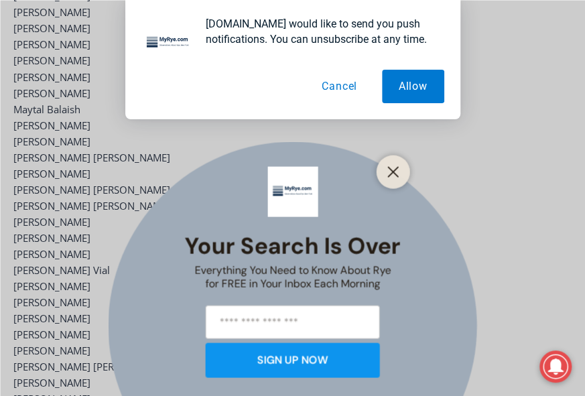
scroll to position [2604, 0]
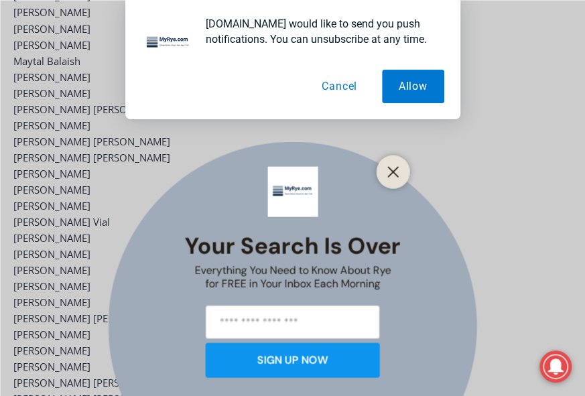
click at [343, 90] on button "Cancel" at bounding box center [339, 86] width 69 height 33
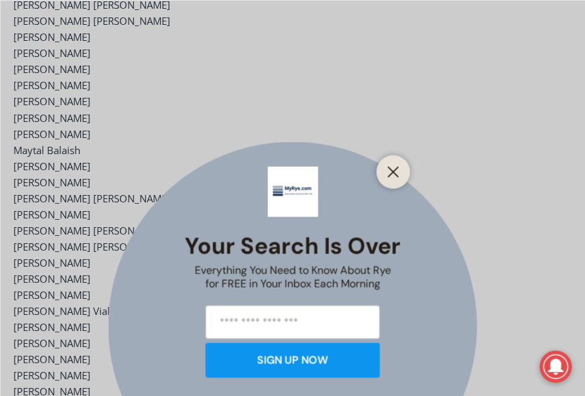
scroll to position [2515, 0]
click at [390, 169] on line "Close" at bounding box center [392, 171] width 9 height 9
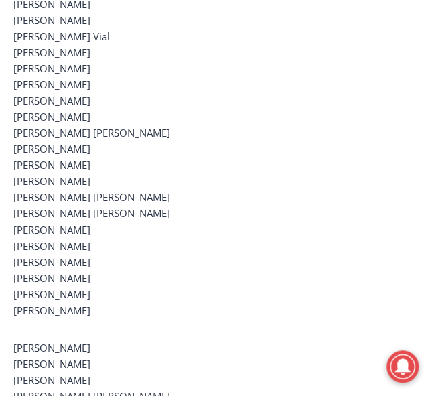
scroll to position [3013, 0]
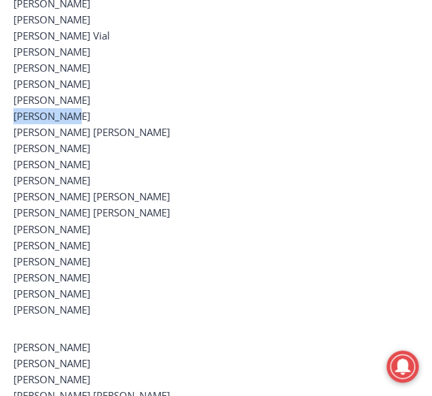
drag, startPoint x: 16, startPoint y: 86, endPoint x: 68, endPoint y: 86, distance: 52.2
copy p "[PERSON_NAME]"
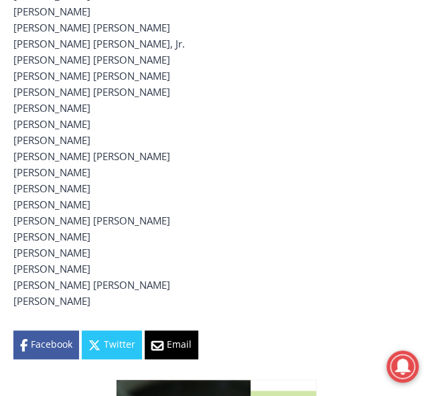
scroll to position [6616, 0]
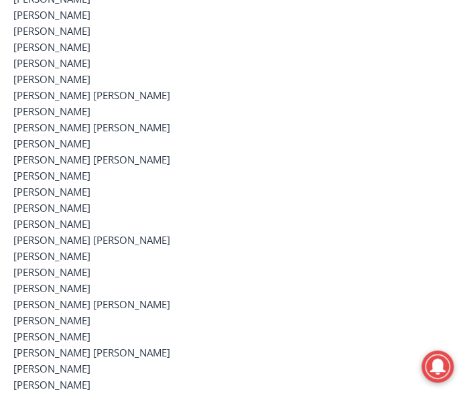
scroll to position [4057, 0]
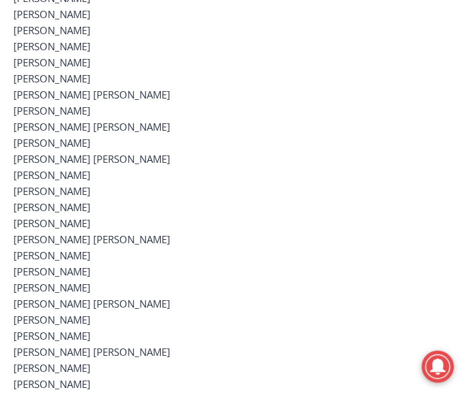
click at [112, 78] on p "[PERSON_NAME] [PERSON_NAME] [PERSON_NAME] [PERSON_NAME] [PERSON_NAME] [PERSON_N…" at bounding box center [233, 6] width 440 height 1414
click at [112, 76] on p "[PERSON_NAME] [PERSON_NAME] [PERSON_NAME] [PERSON_NAME] [PERSON_NAME] [PERSON_N…" at bounding box center [233, 6] width 440 height 1414
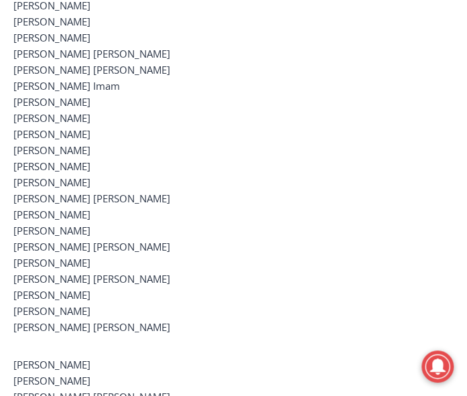
scroll to position [4436, 0]
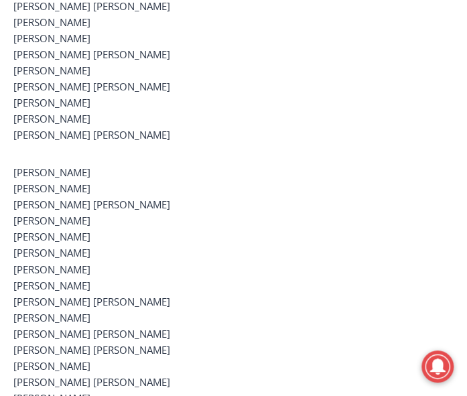
scroll to position [4644, 0]
